Goal: Find specific page/section: Find specific page/section

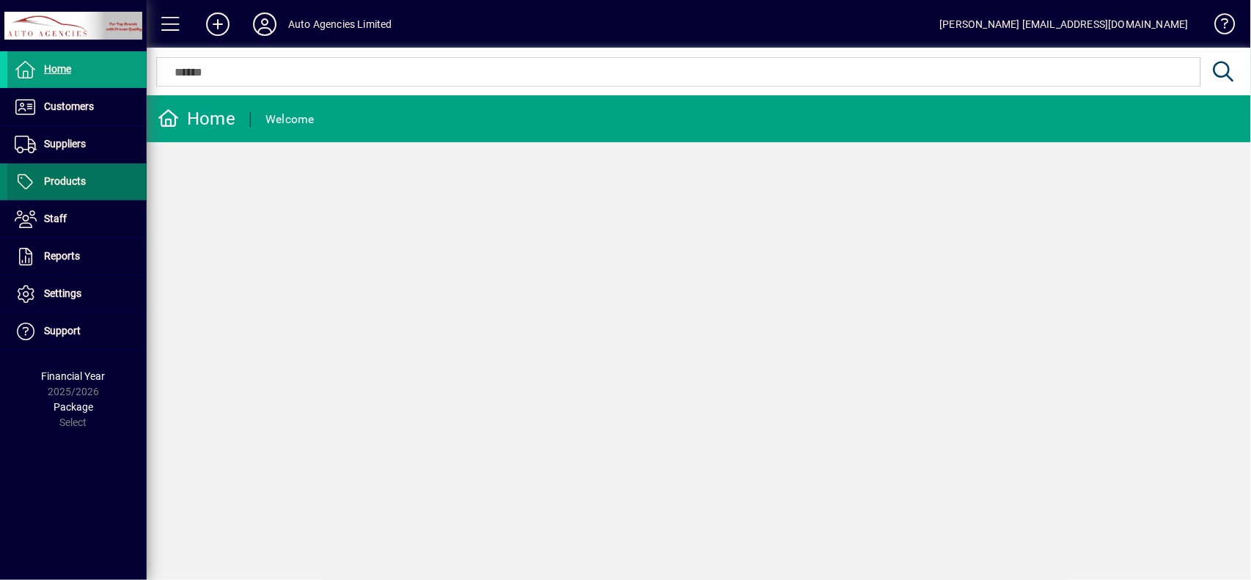
click at [106, 194] on span at bounding box center [76, 181] width 139 height 35
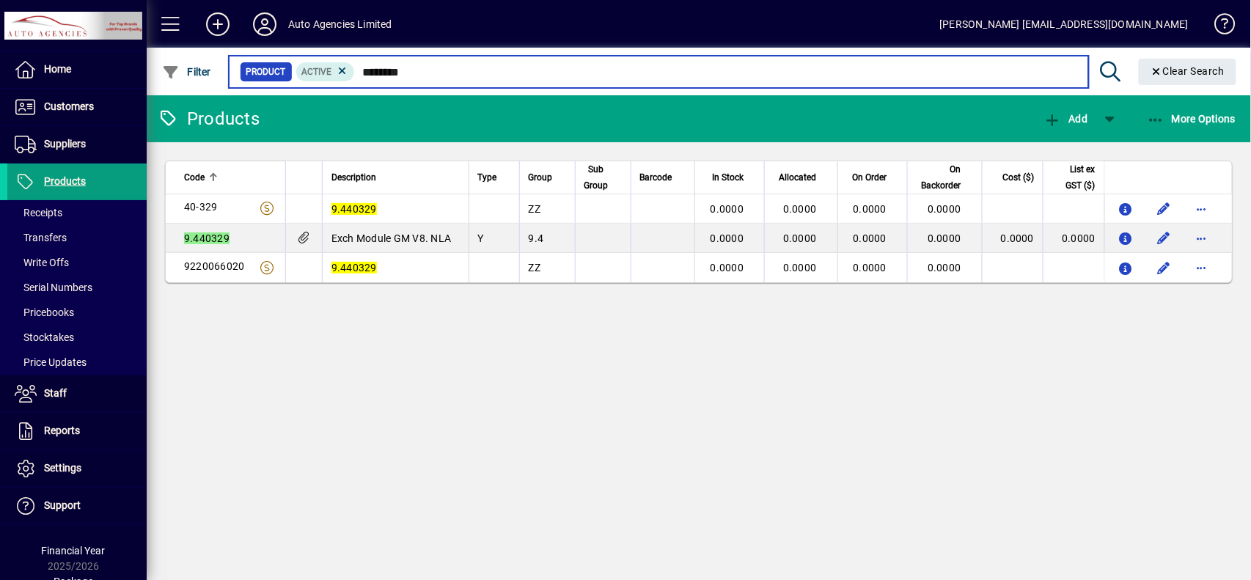
type input "********"
